Goal: Task Accomplishment & Management: Manage account settings

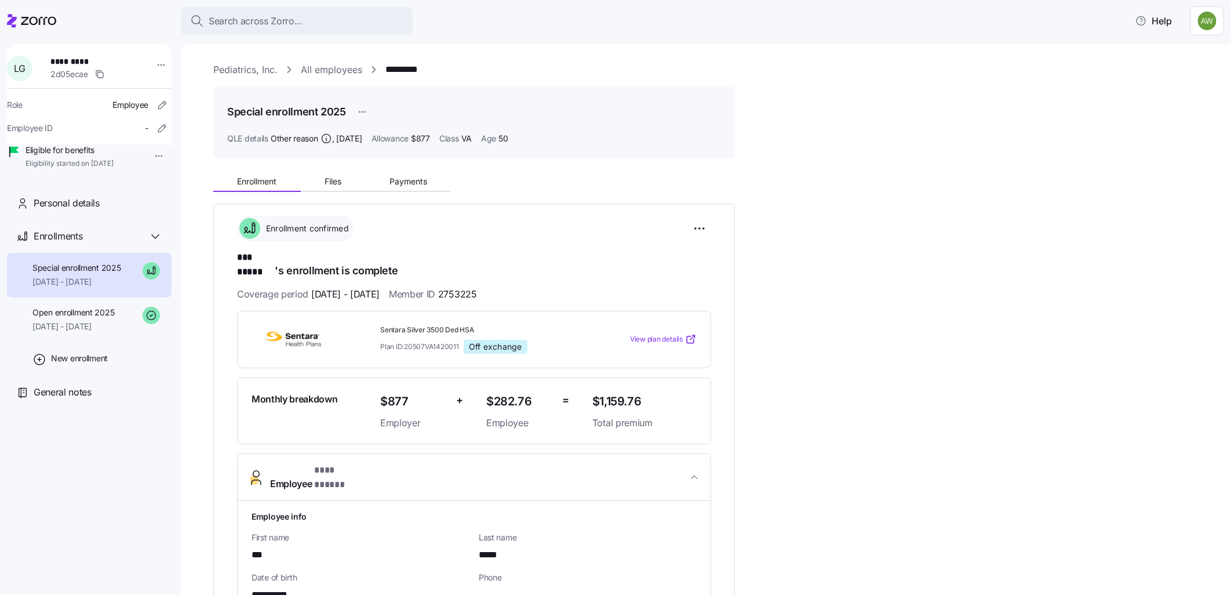
click at [309, 65] on link "All employees" at bounding box center [331, 70] width 61 height 14
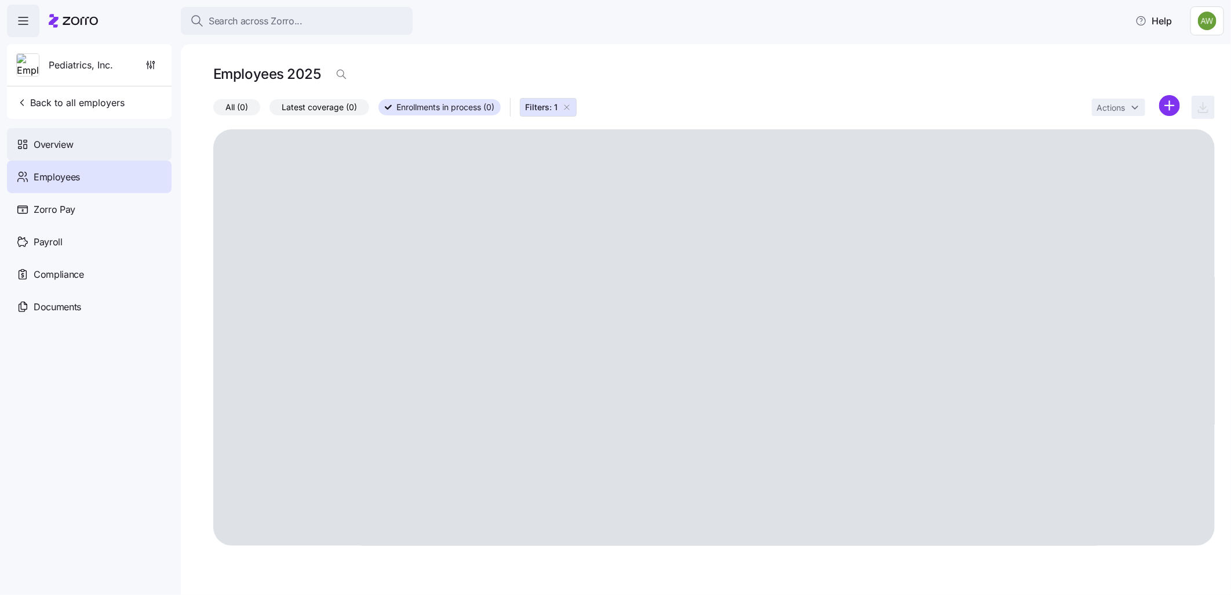
click at [49, 141] on span "Overview" at bounding box center [53, 144] width 39 height 14
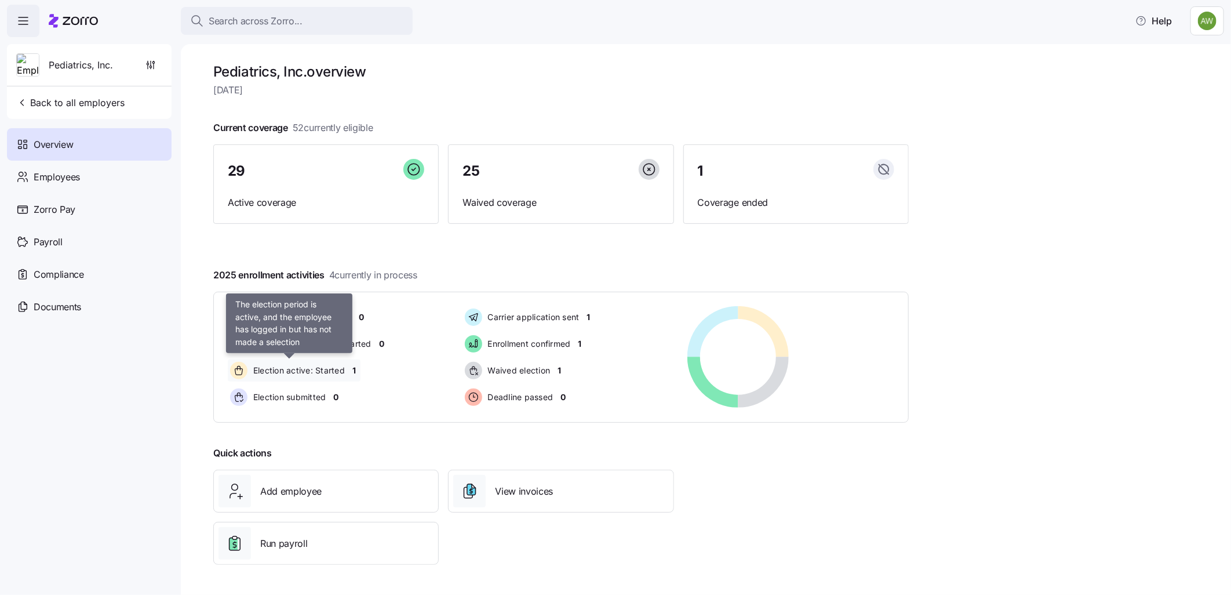
click at [297, 371] on span "Election active: Started" at bounding box center [297, 371] width 95 height 12
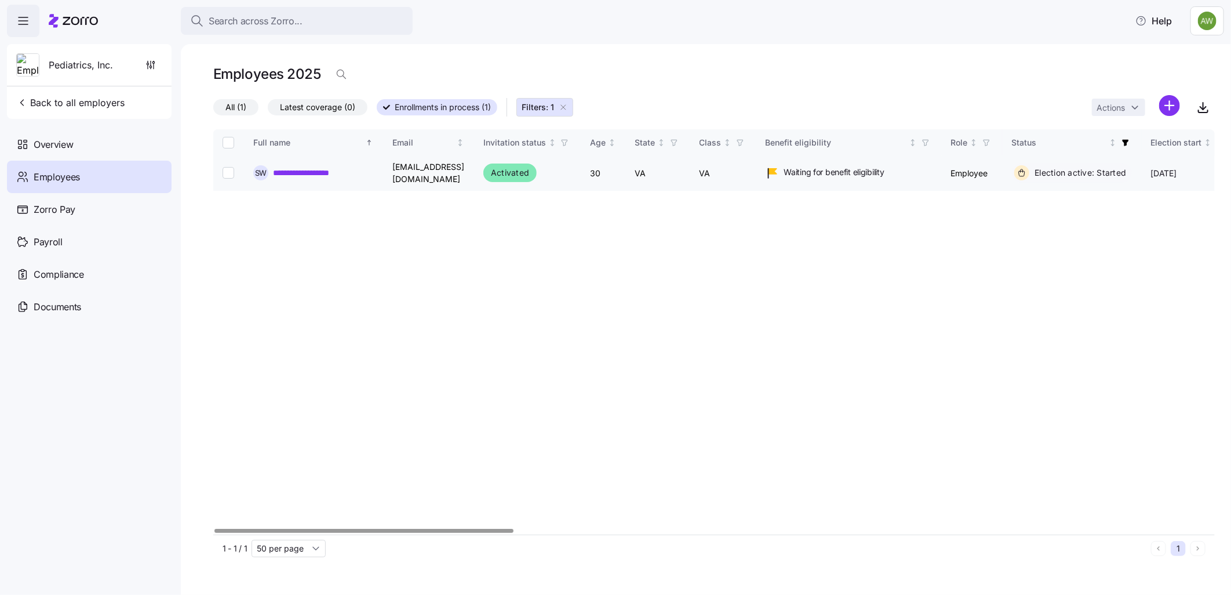
click at [304, 170] on link "**********" at bounding box center [315, 173] width 85 height 12
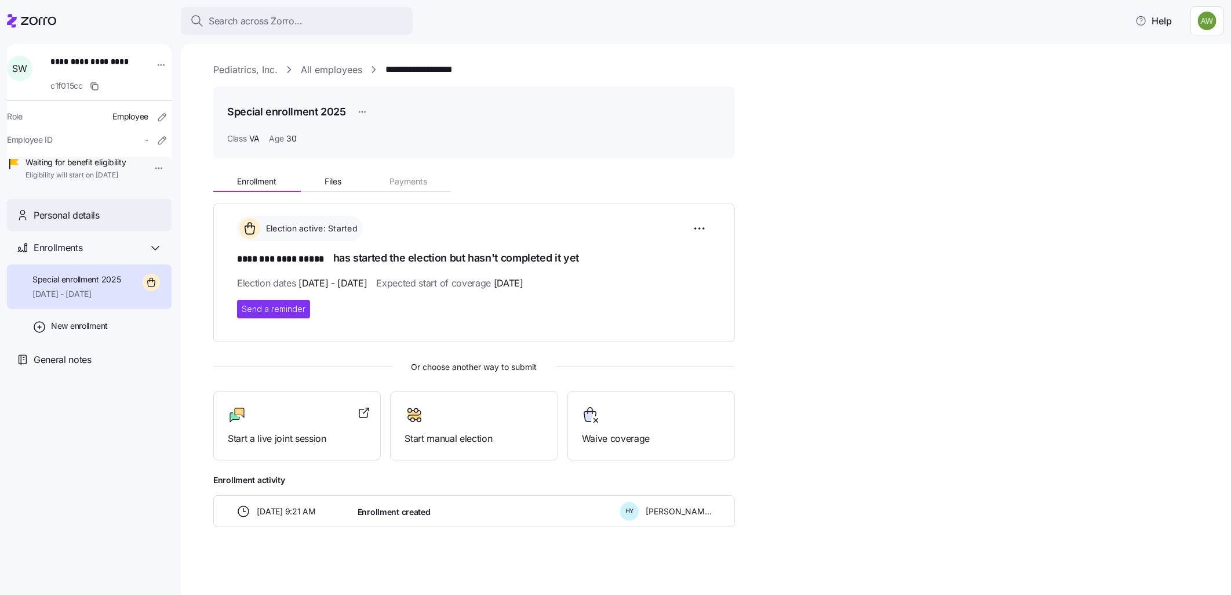
click at [73, 223] on span "Personal details" at bounding box center [67, 215] width 66 height 14
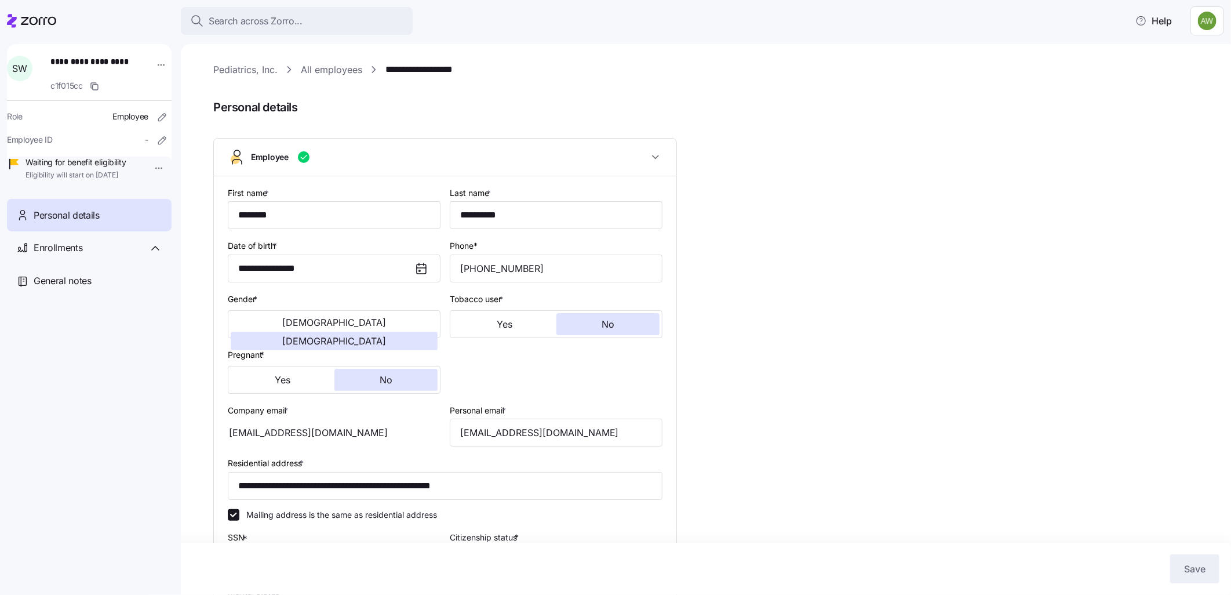
type input "VA"
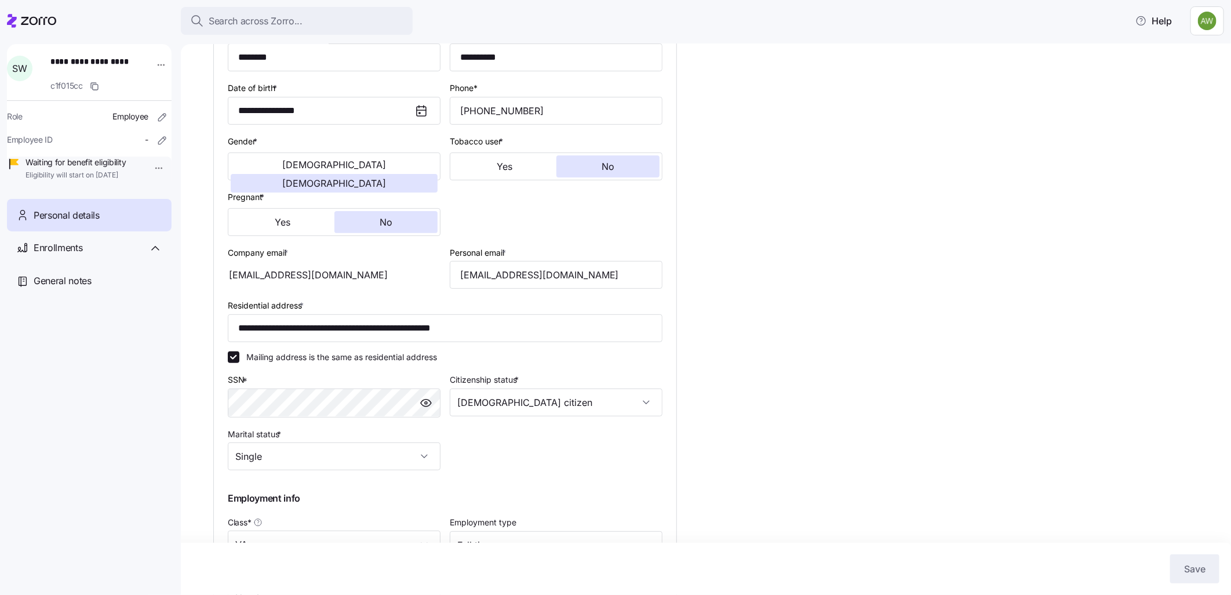
scroll to position [64, 0]
